Goal: Use online tool/utility: Utilize a website feature to perform a specific function

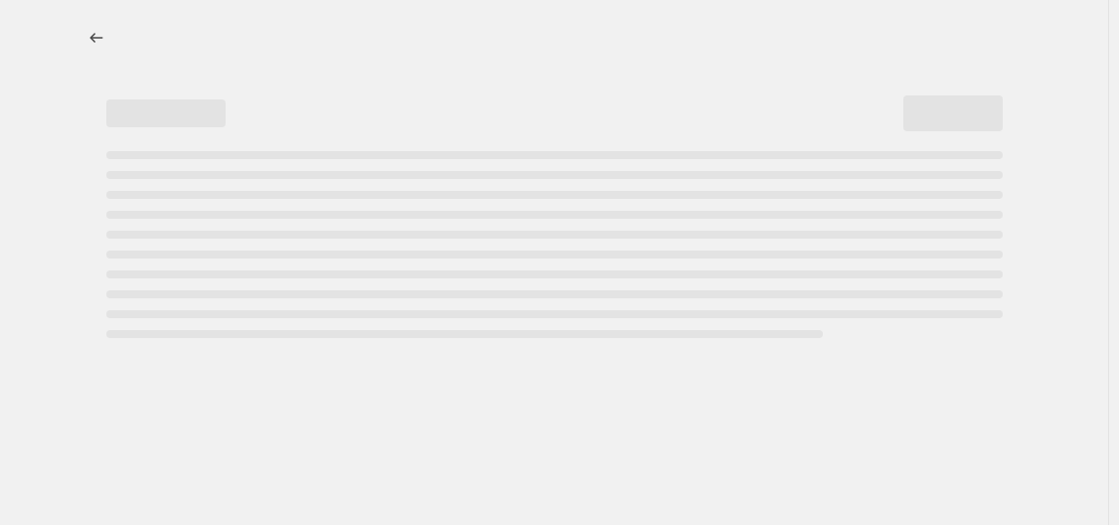
select select "percentage"
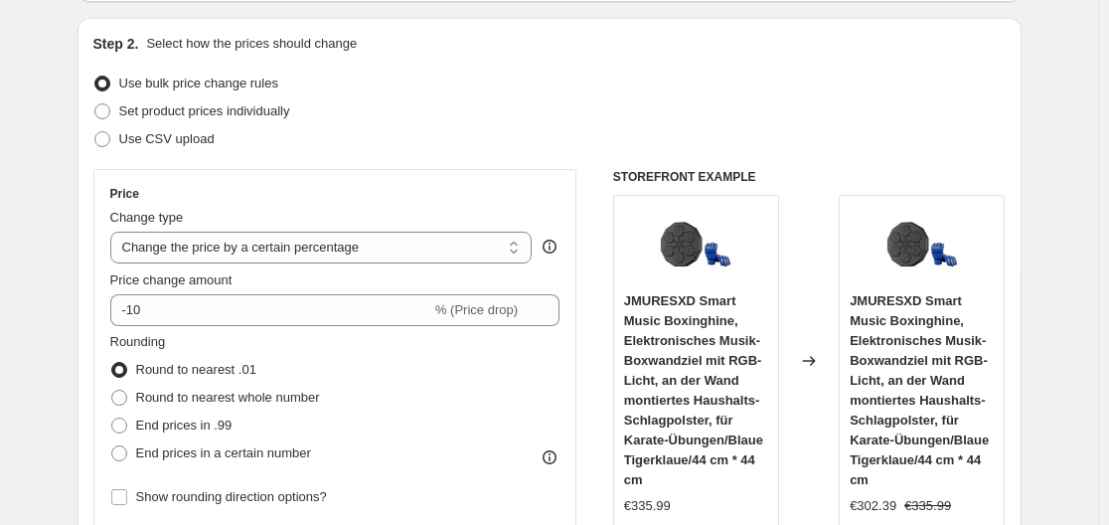
scroll to position [199, 0]
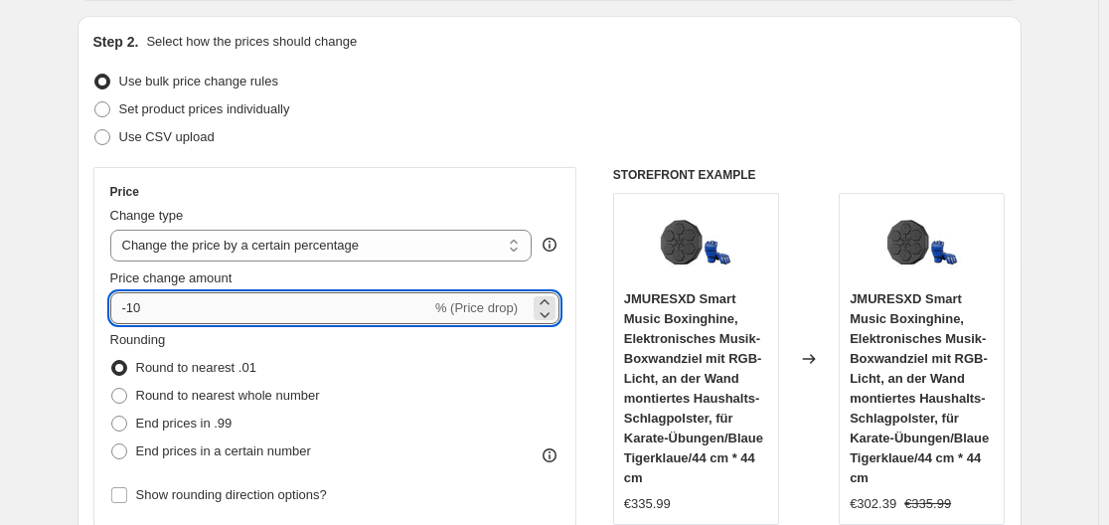
click at [272, 296] on input "-10" at bounding box center [270, 308] width 321 height 32
type input "-1"
type input "-35"
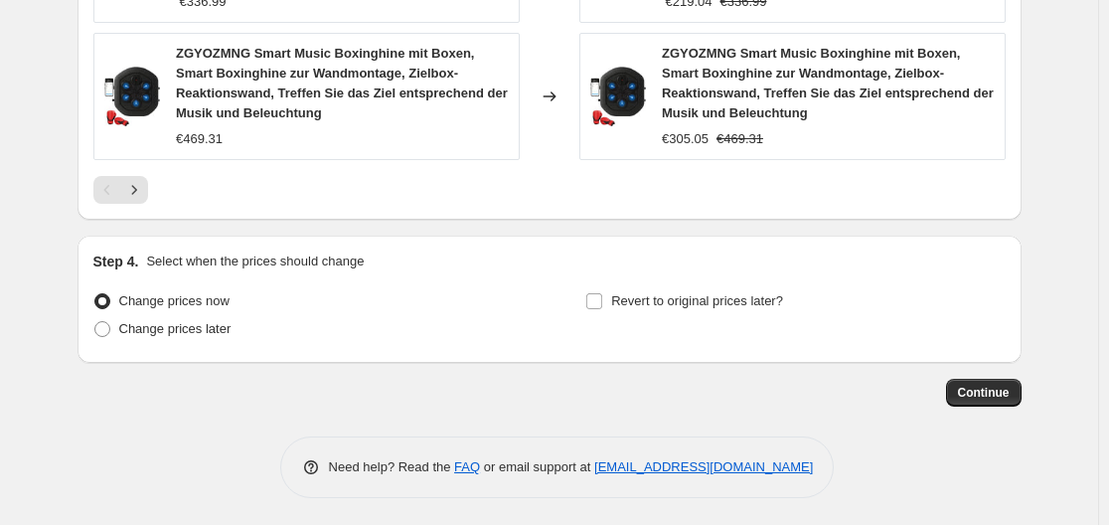
scroll to position [1693, 0]
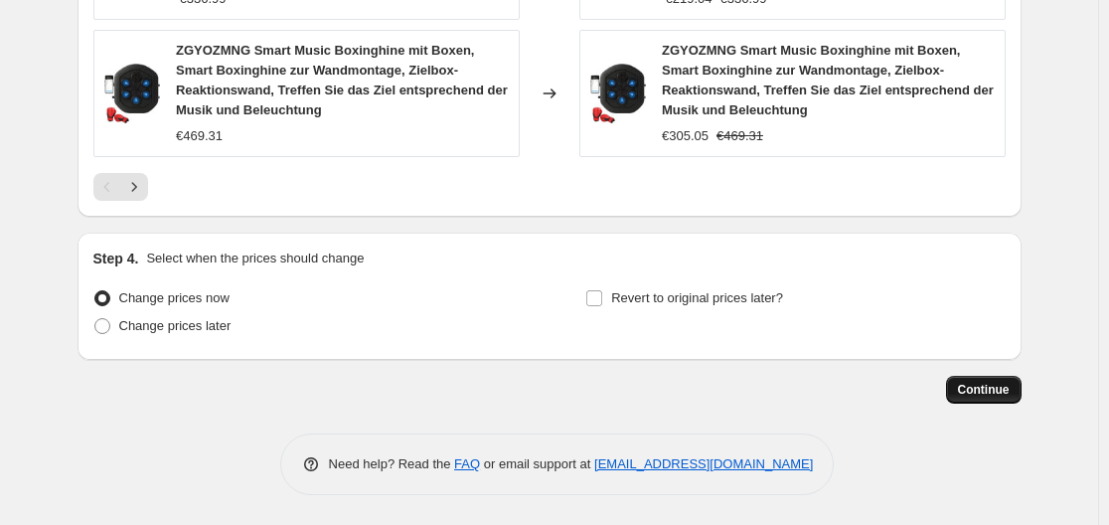
click at [1000, 393] on span "Continue" at bounding box center [984, 390] width 52 height 16
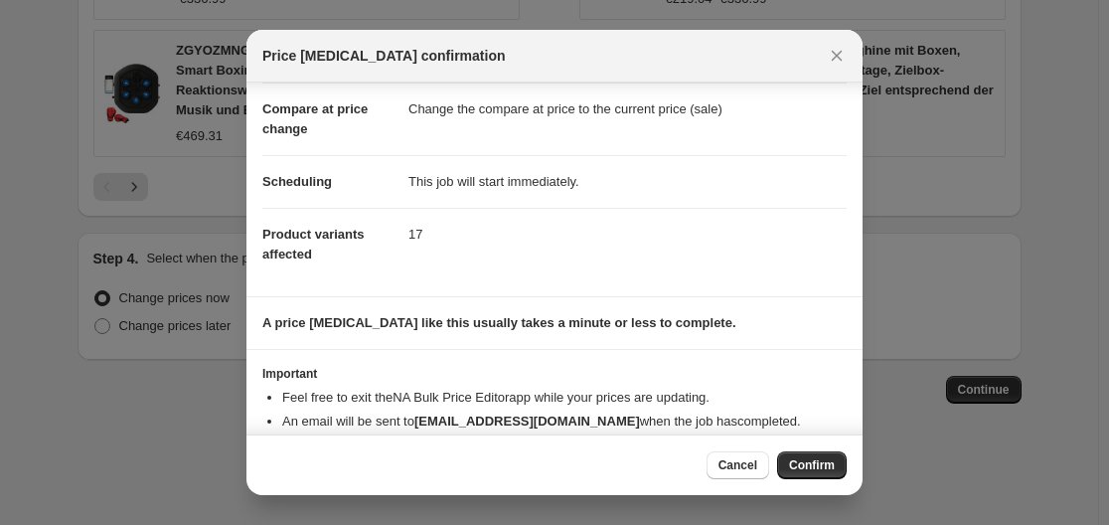
scroll to position [128, 0]
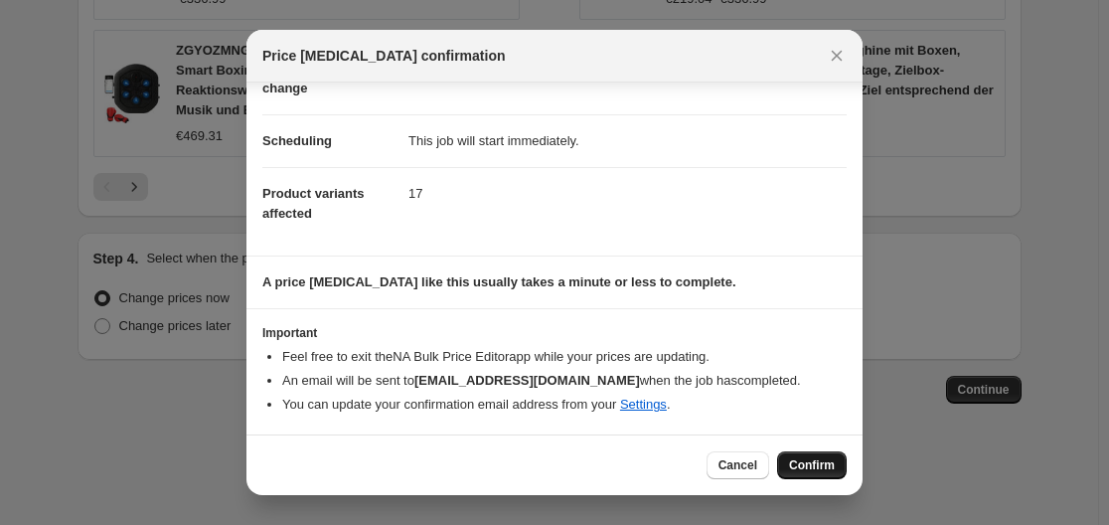
click at [816, 460] on span "Confirm" at bounding box center [812, 465] width 46 height 16
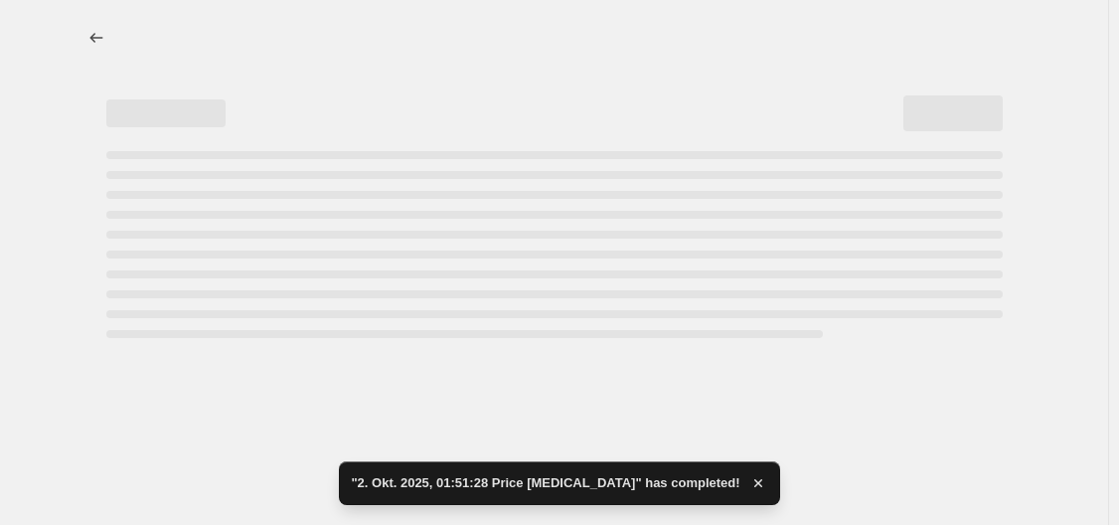
select select "percentage"
